Goal: Task Accomplishment & Management: Manage account settings

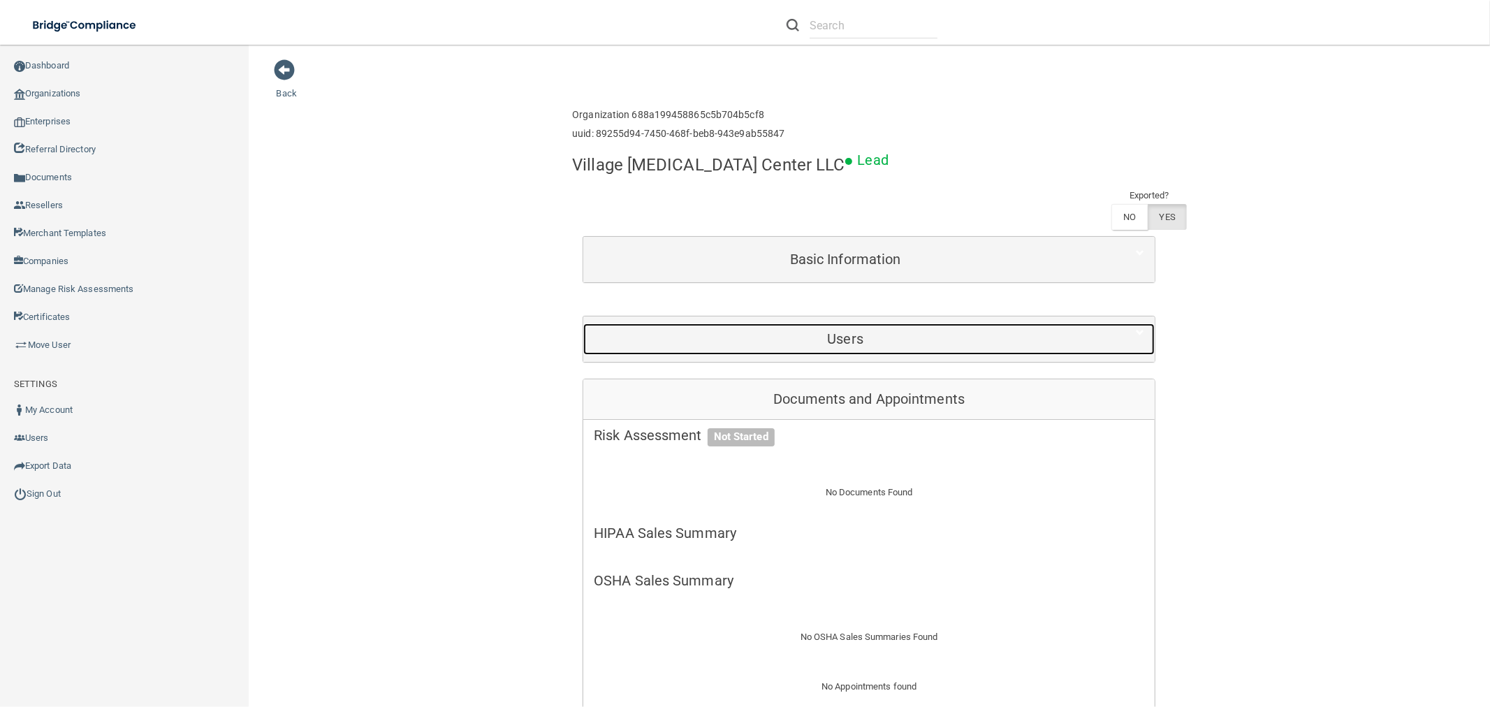
click at [776, 331] on h5 "Users" at bounding box center [845, 338] width 503 height 15
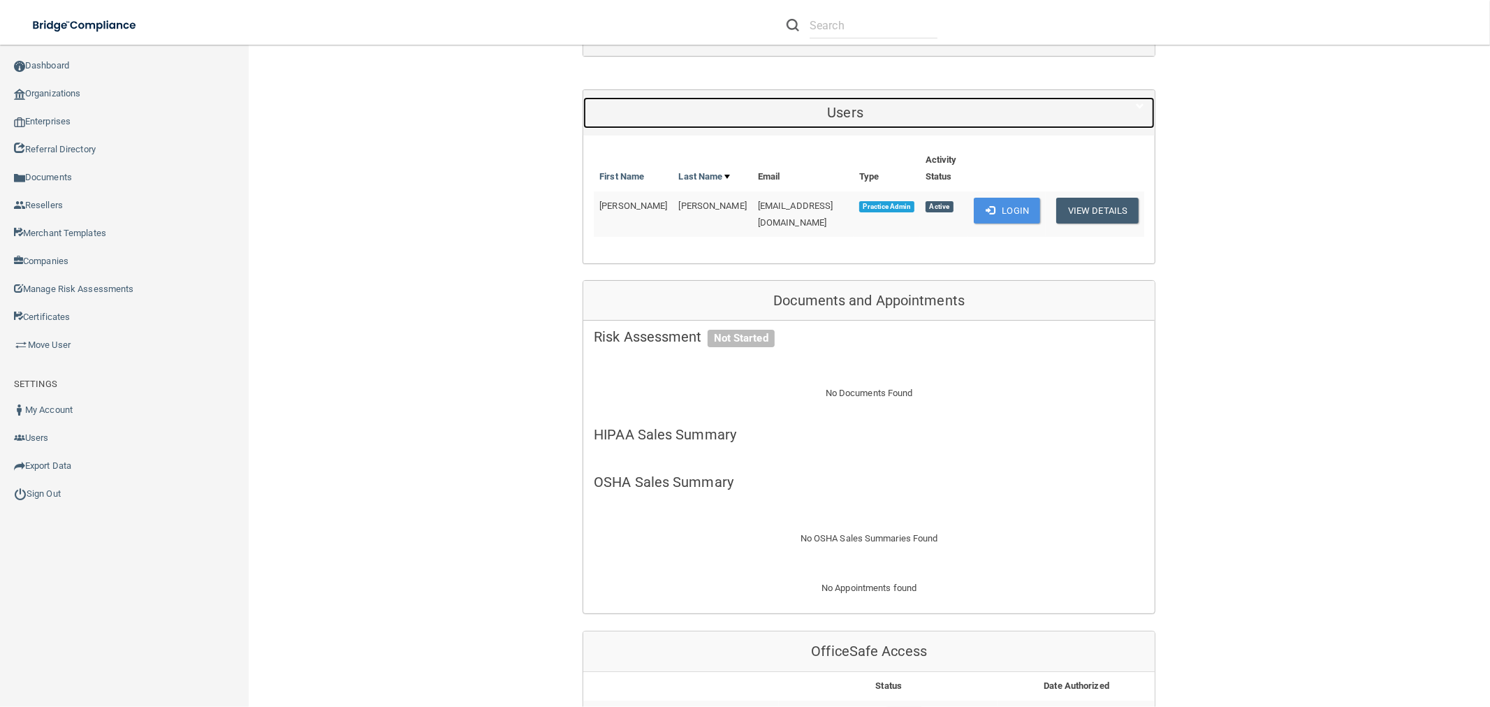
scroll to position [465, 0]
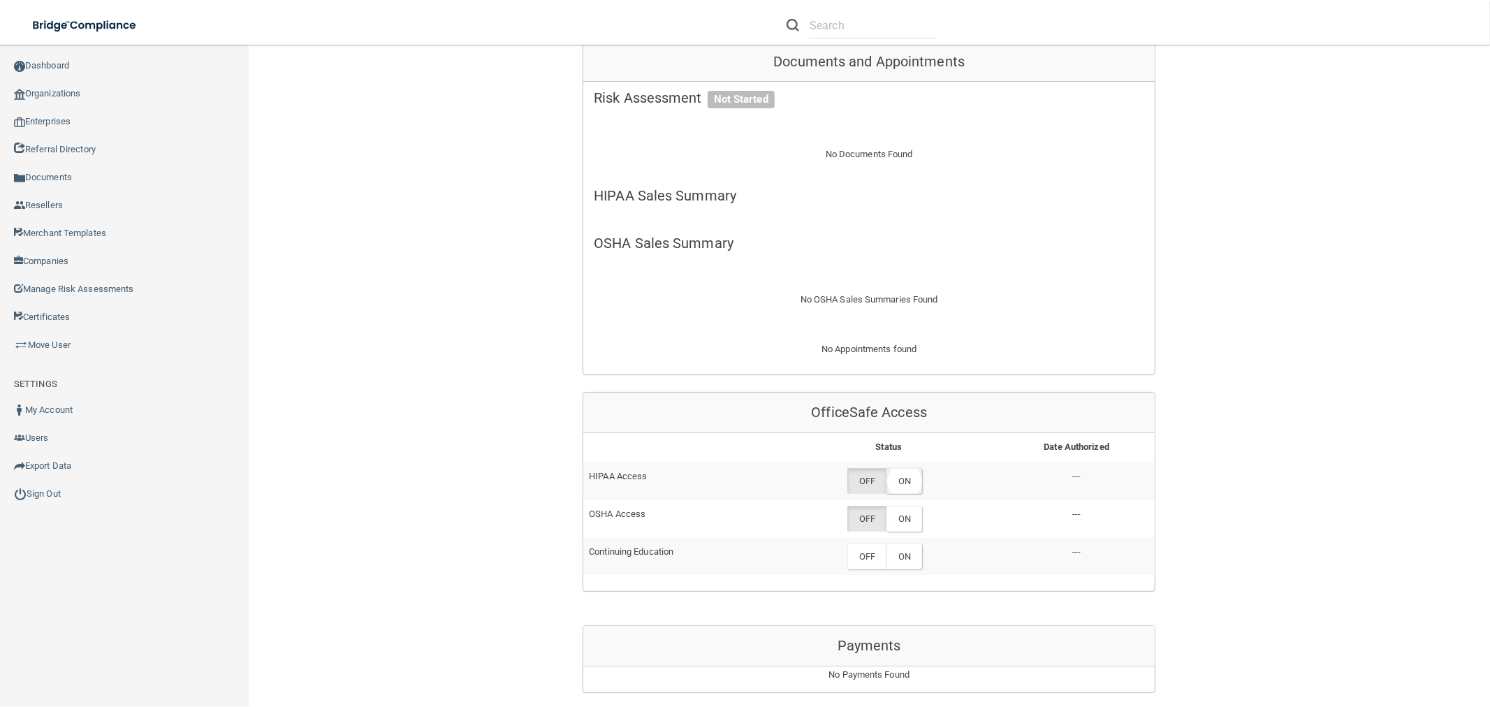
click at [907, 468] on label "ON" at bounding box center [904, 481] width 36 height 26
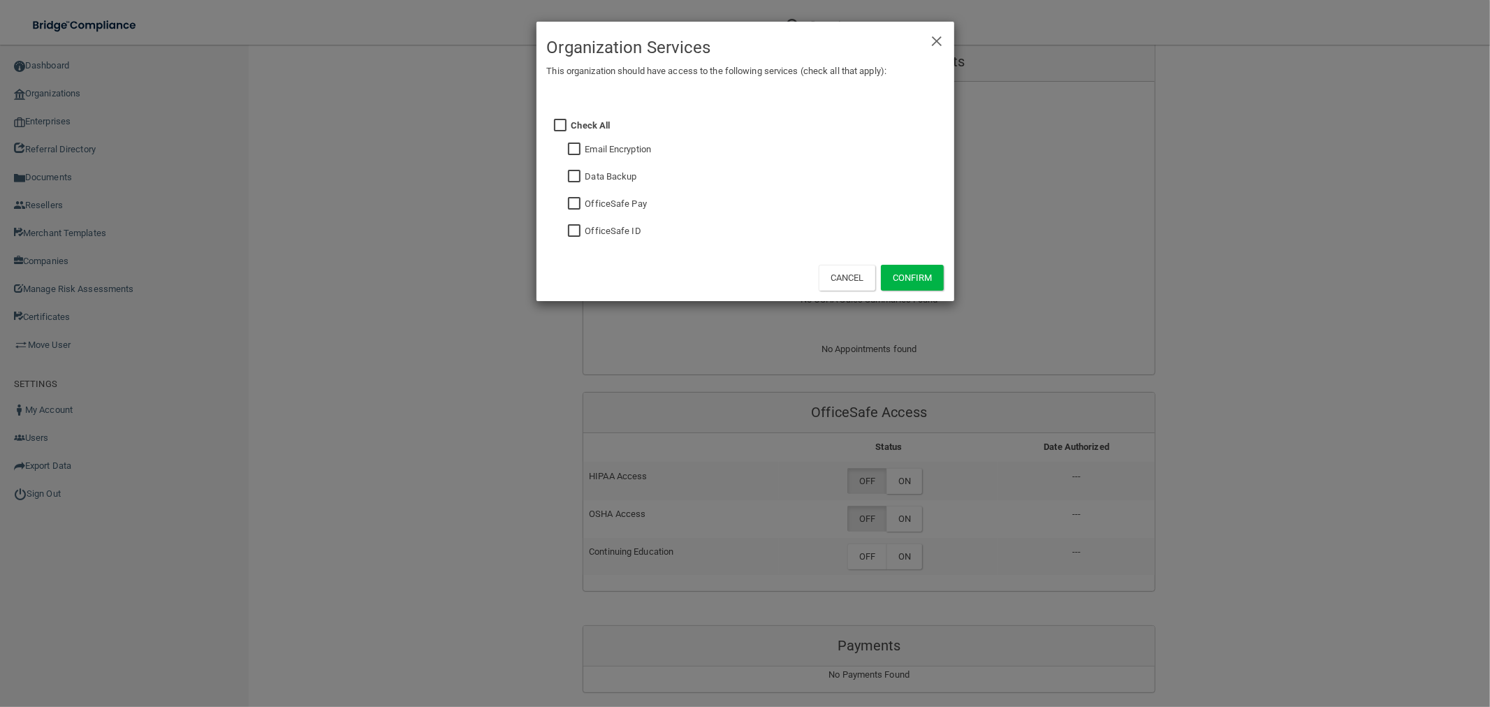
click at [571, 198] on input "checkbox" at bounding box center [576, 203] width 16 height 11
checkbox input "true"
click at [938, 284] on button "Confirm" at bounding box center [912, 278] width 63 height 26
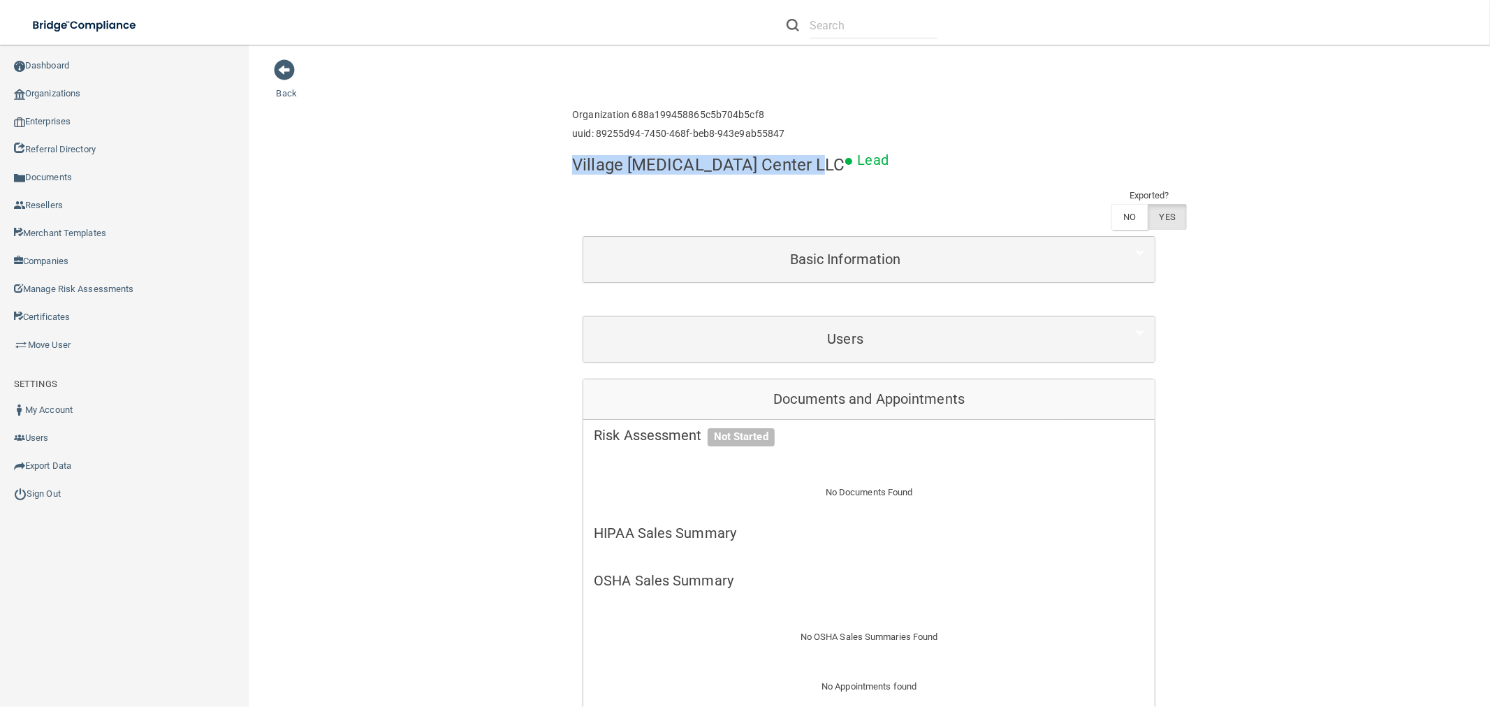
drag, startPoint x: 798, startPoint y: 163, endPoint x: 858, endPoint y: 161, distance: 59.4
click at [858, 161] on div "Village [MEDICAL_DATA] Center LLC Lead Exported? NO YES" at bounding box center [869, 191] width 594 height 88
drag, startPoint x: 858, startPoint y: 157, endPoint x: 833, endPoint y: 159, distance: 24.5
click at [833, 159] on div "Village [MEDICAL_DATA] Center LLC Lead Exported? NO YES" at bounding box center [869, 191] width 594 height 88
click at [858, 159] on p "Lead" at bounding box center [873, 160] width 31 height 26
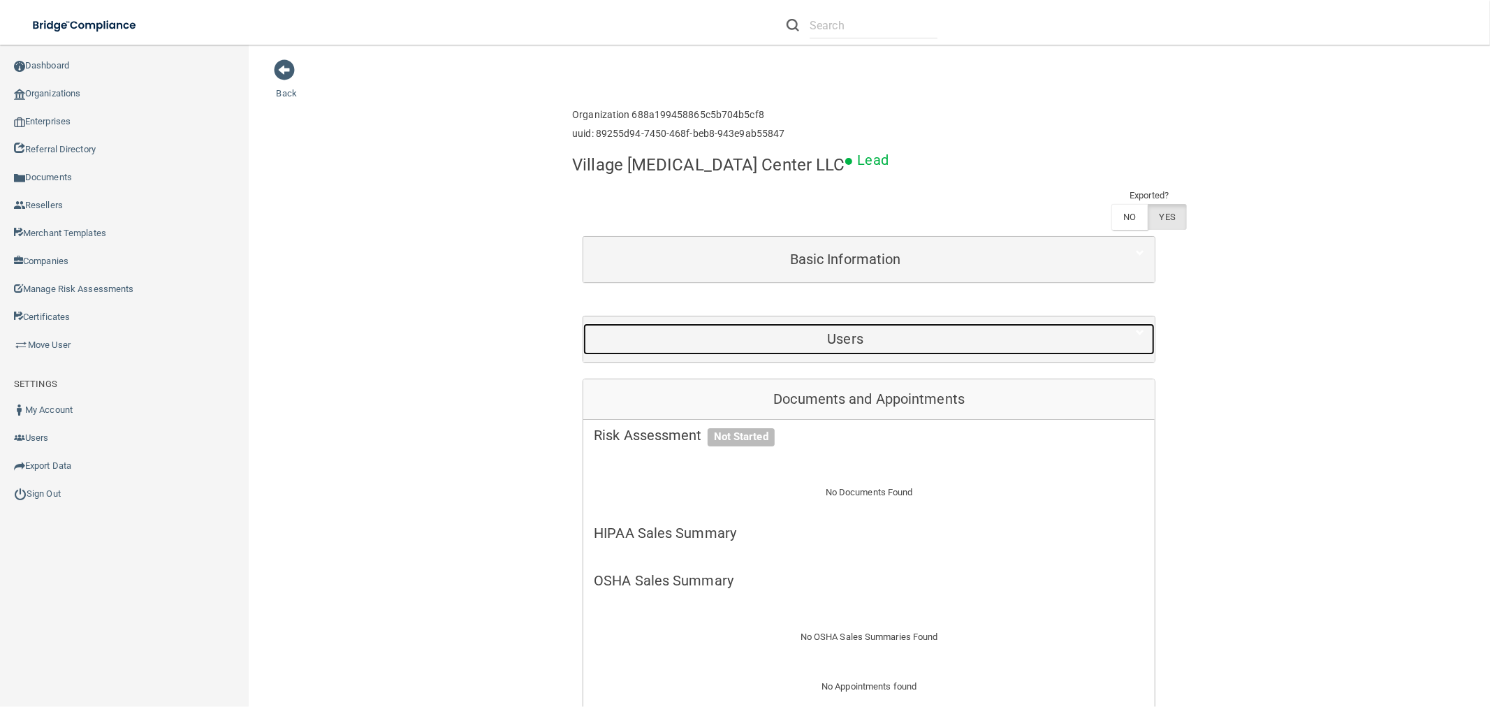
click at [975, 331] on h5 "Users" at bounding box center [845, 338] width 503 height 15
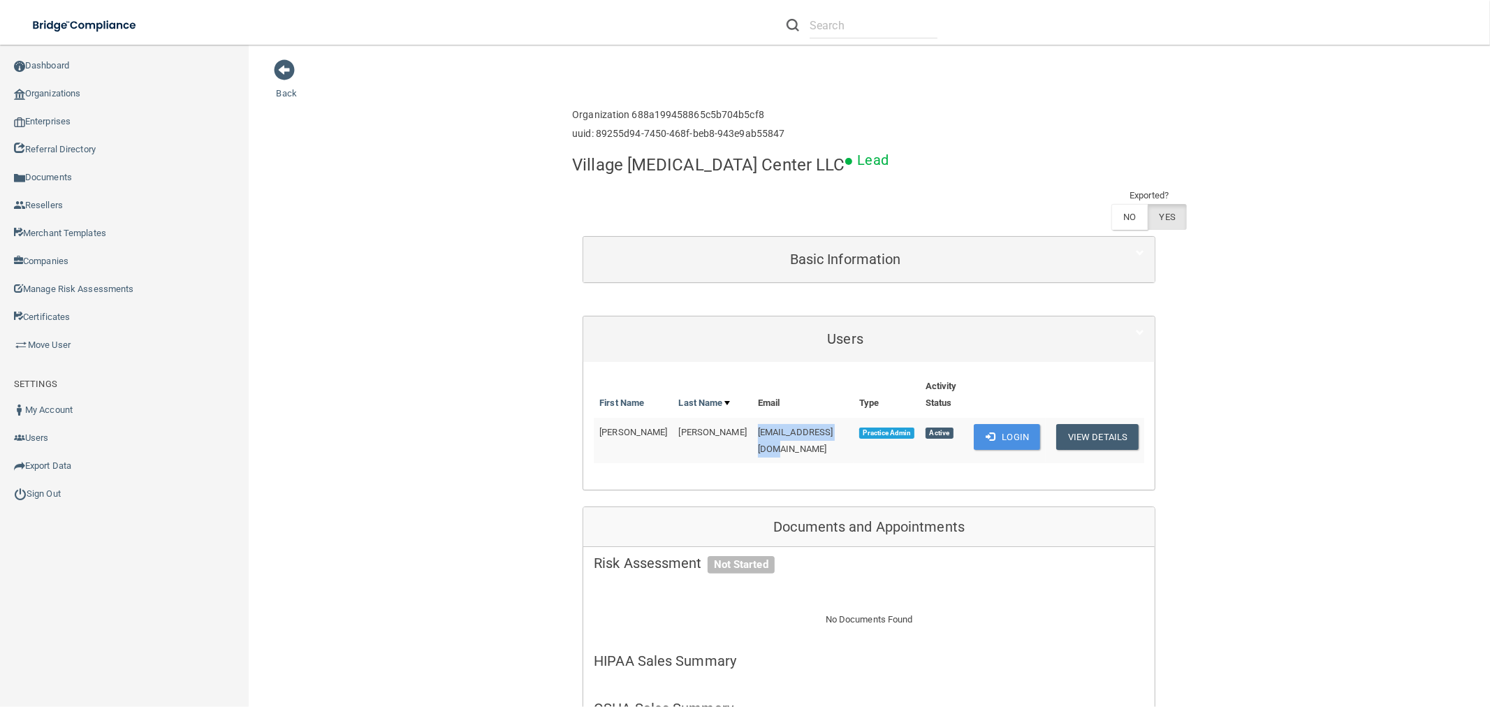
drag, startPoint x: 718, startPoint y: 371, endPoint x: 802, endPoint y: 372, distance: 83.8
click at [802, 418] on td "[EMAIL_ADDRESS][DOMAIN_NAME]" at bounding box center [802, 440] width 101 height 45
